Goal: Task Accomplishment & Management: Use online tool/utility

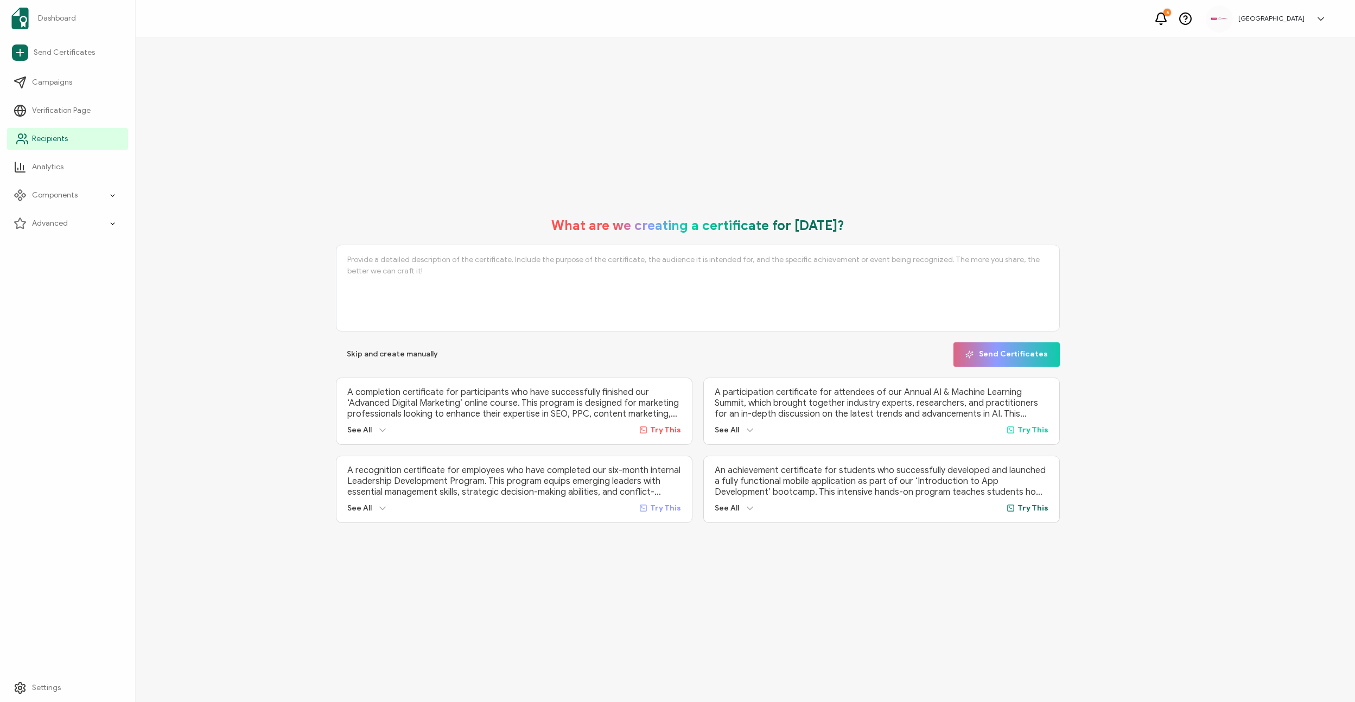
click at [40, 140] on span "Recipients" at bounding box center [50, 139] width 36 height 11
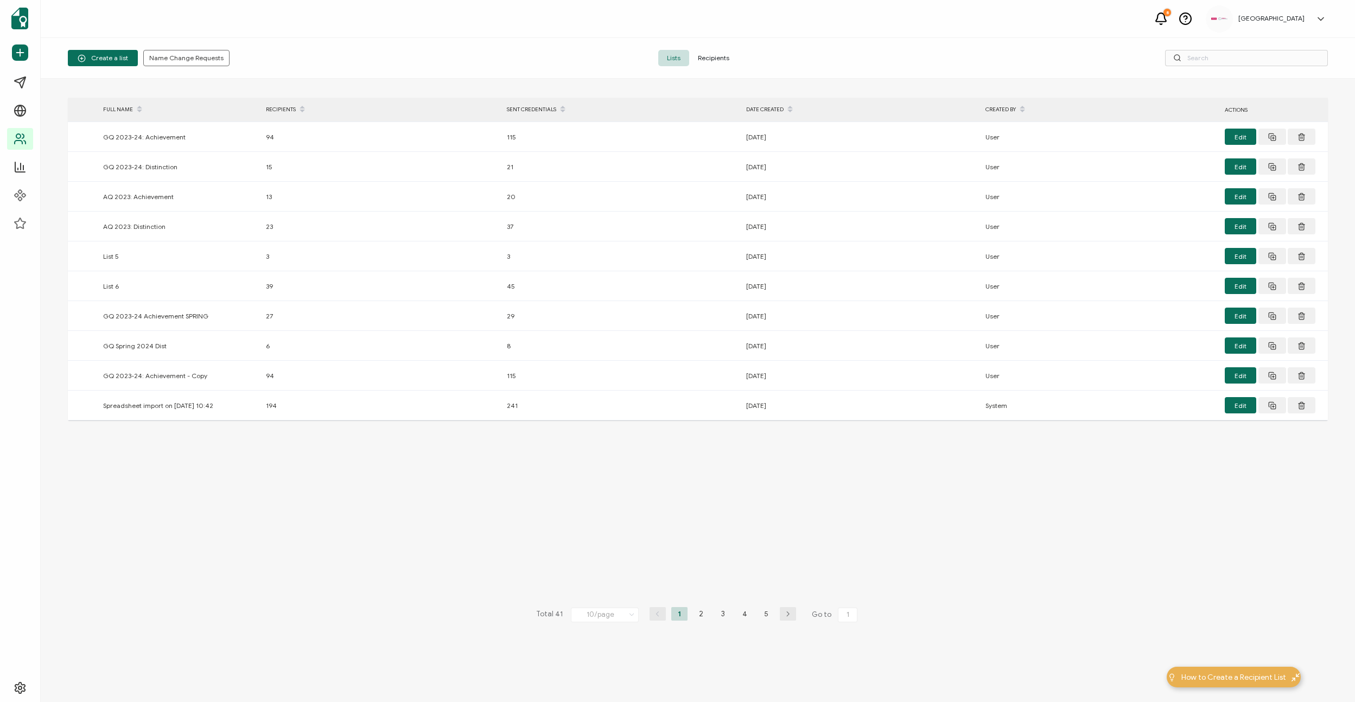
click at [707, 60] on span "Recipients" at bounding box center [713, 58] width 49 height 16
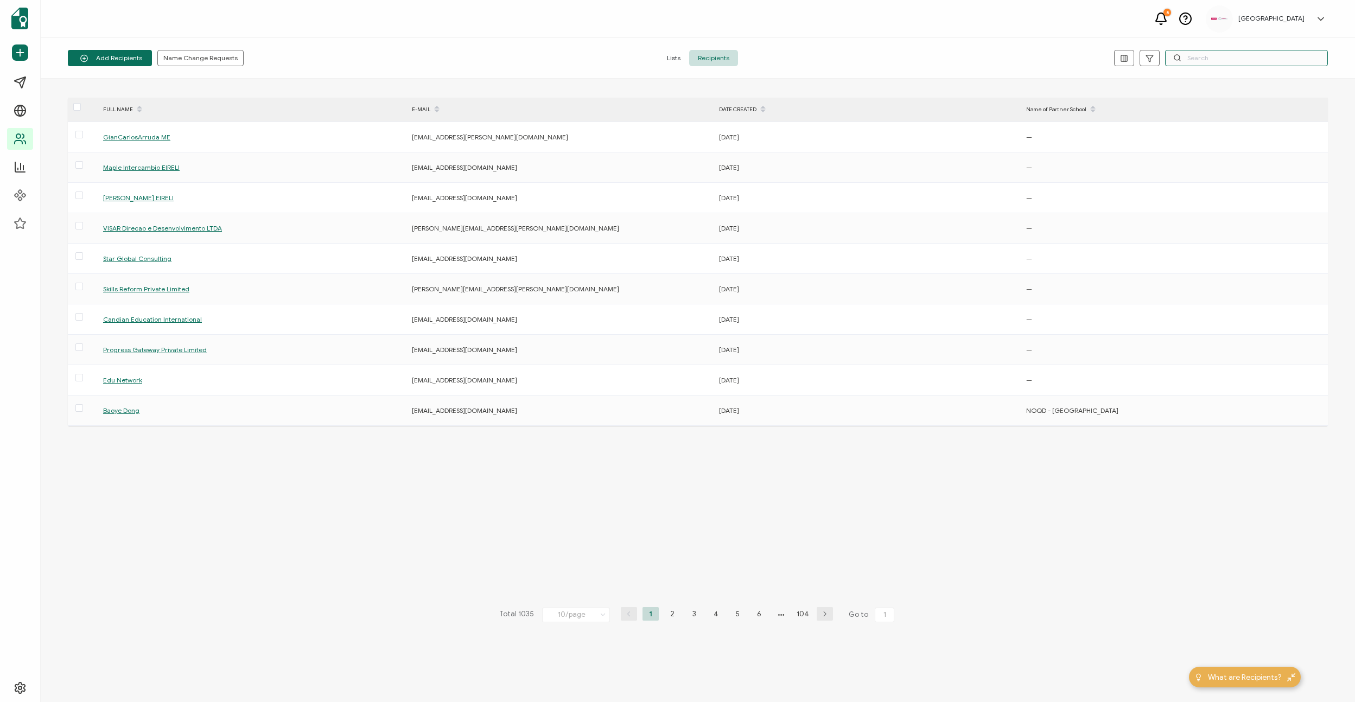
click at [1239, 60] on input "text" at bounding box center [1246, 58] width 163 height 16
paste input "[EMAIL_ADDRESS][DOMAIN_NAME]"
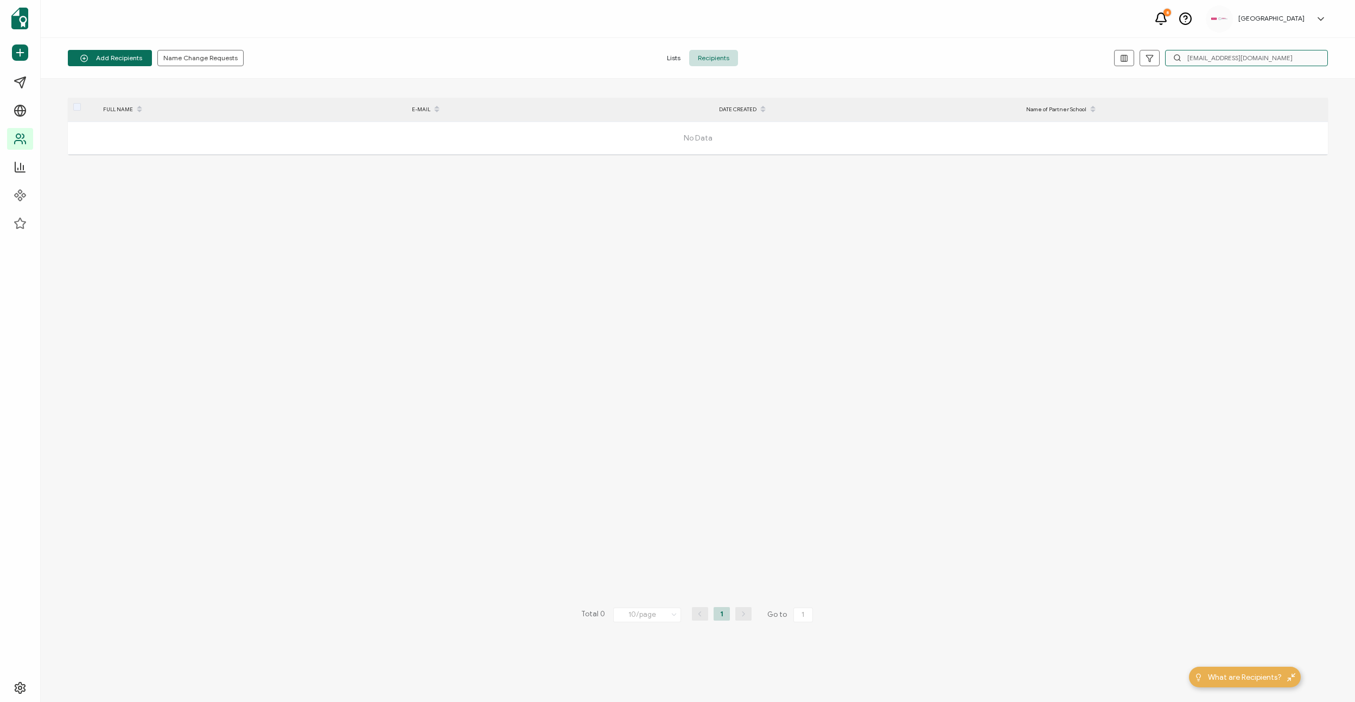
click at [1269, 58] on input "[EMAIL_ADDRESS][DOMAIN_NAME]" at bounding box center [1246, 58] width 163 height 16
paste input "xiongfangwei"
click at [1238, 59] on input "[EMAIL_ADDRESS][DOMAIN_NAME]" at bounding box center [1246, 58] width 163 height 16
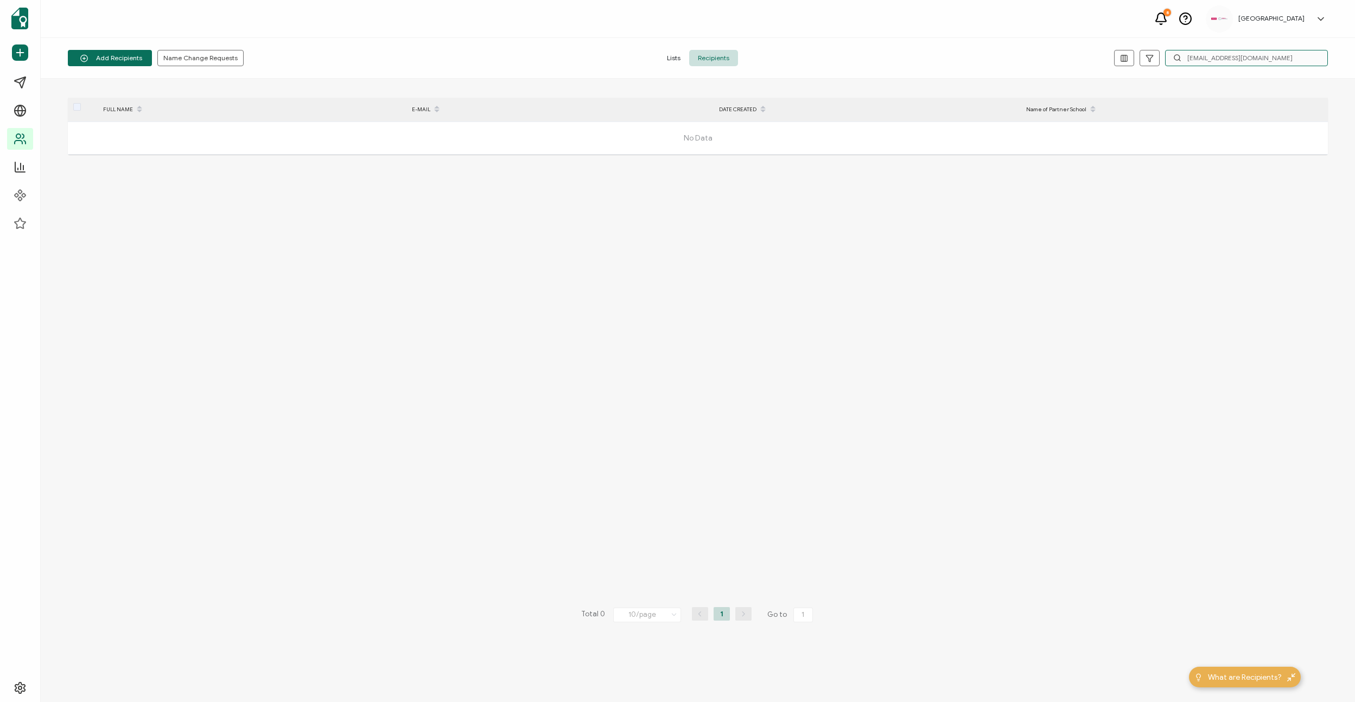
click at [1238, 59] on input "[EMAIL_ADDRESS][DOMAIN_NAME]" at bounding box center [1246, 58] width 163 height 16
click at [1237, 59] on input "[EMAIL_ADDRESS][DOMAIN_NAME]" at bounding box center [1246, 58] width 163 height 16
paste input "lingzhujun"
click at [1199, 54] on input "[EMAIL_ADDRESS][DOMAIN_NAME]" at bounding box center [1246, 58] width 163 height 16
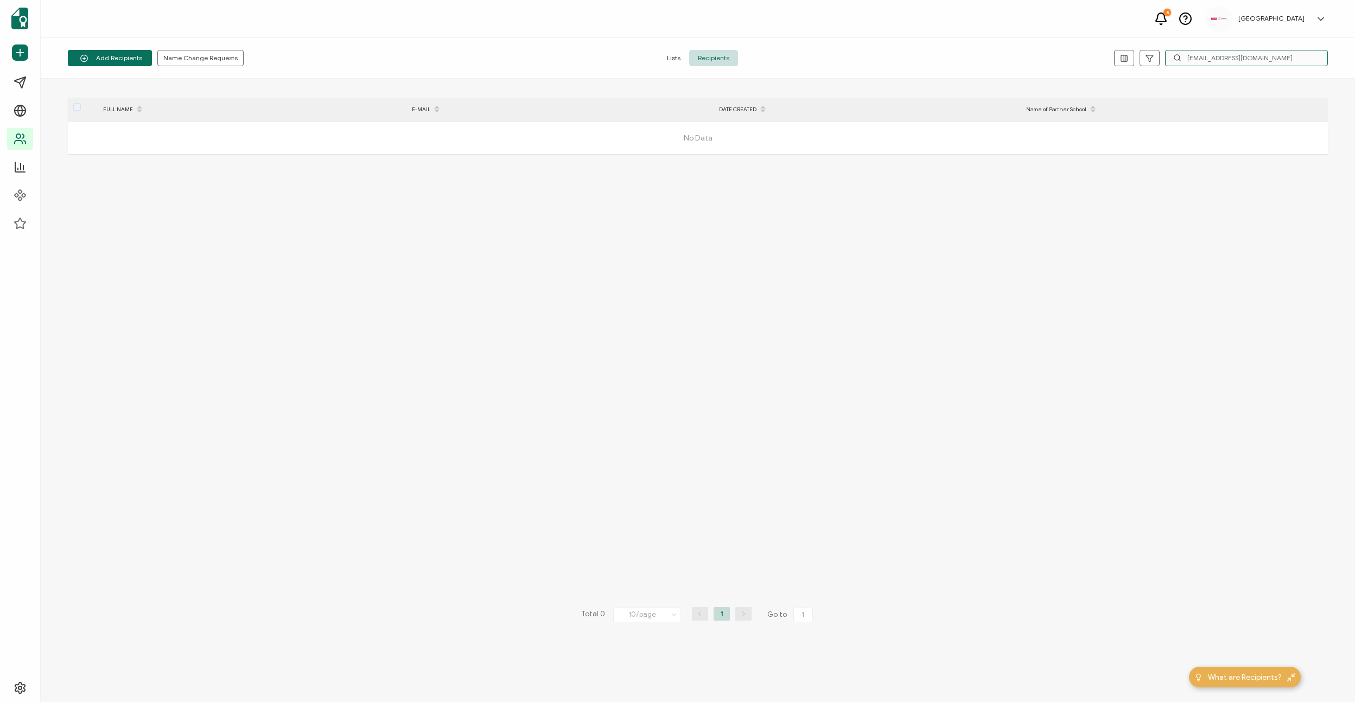
click at [1199, 54] on input "[EMAIL_ADDRESS][DOMAIN_NAME]" at bounding box center [1246, 58] width 163 height 16
paste input "[EMAIL_ADDRESS][DOMAIN_NAME]"
click at [1209, 55] on input "[EMAIL_ADDRESS][DOMAIN_NAME]" at bounding box center [1246, 58] width 163 height 16
click at [1209, 56] on input "[EMAIL_ADDRESS][DOMAIN_NAME]" at bounding box center [1246, 58] width 163 height 16
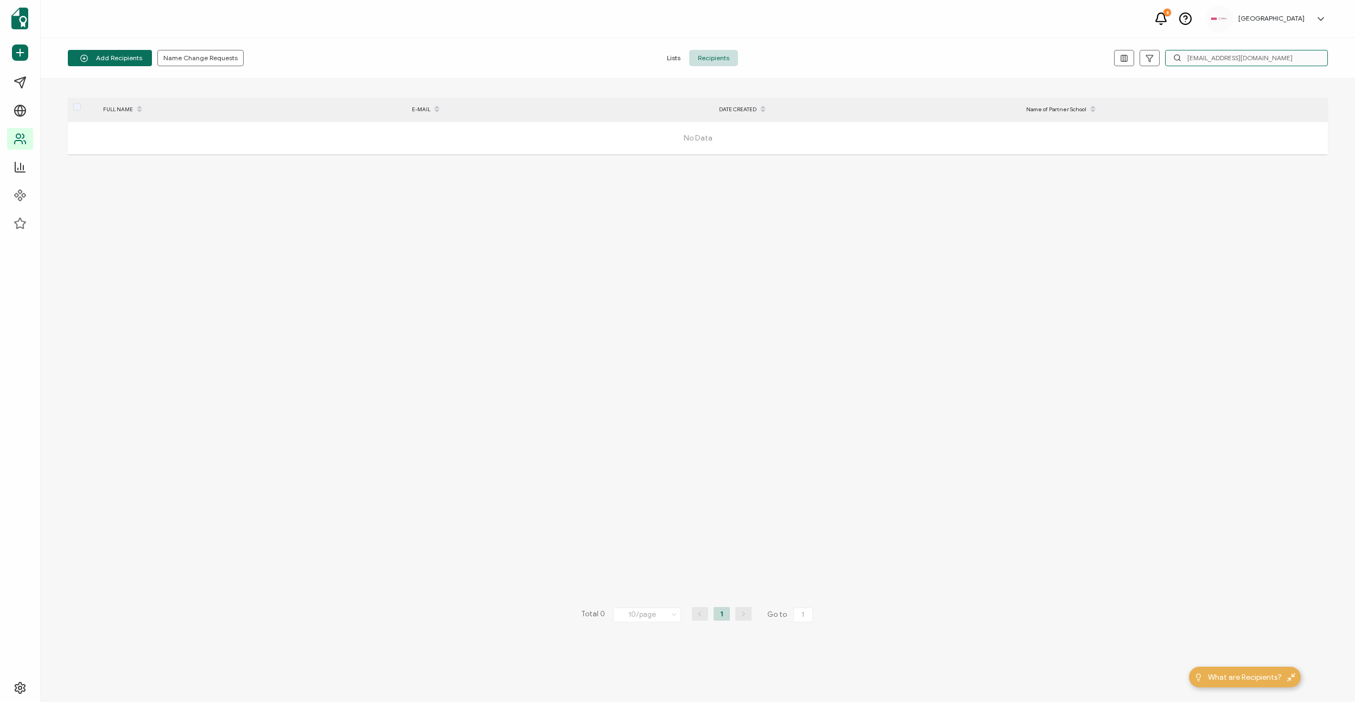
paste input "uchaoyi1"
type input "[EMAIL_ADDRESS][DOMAIN_NAME]"
